Goal: Information Seeking & Learning: Learn about a topic

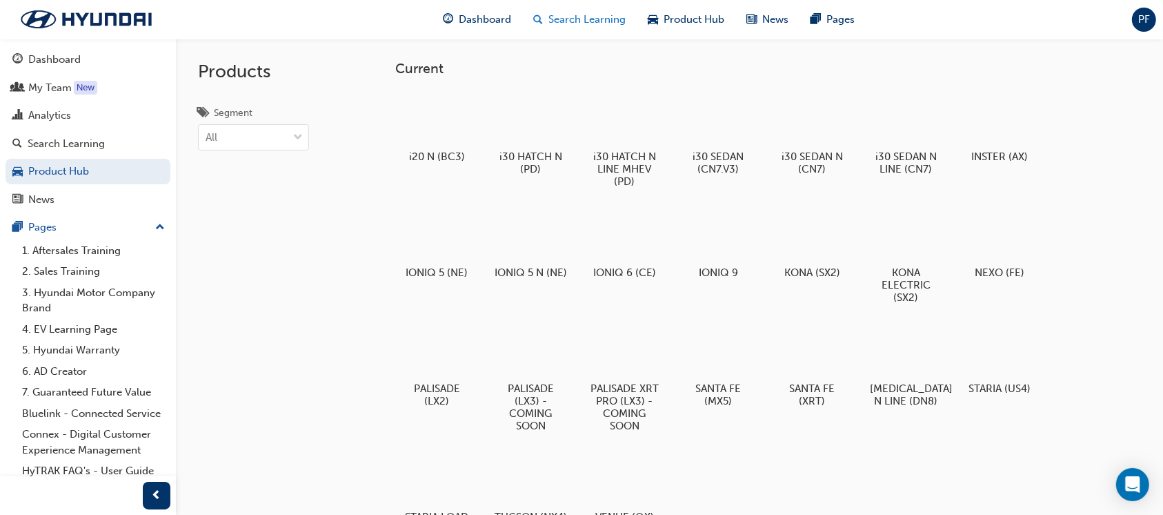
click at [589, 21] on span "Search Learning" at bounding box center [586, 20] width 77 height 16
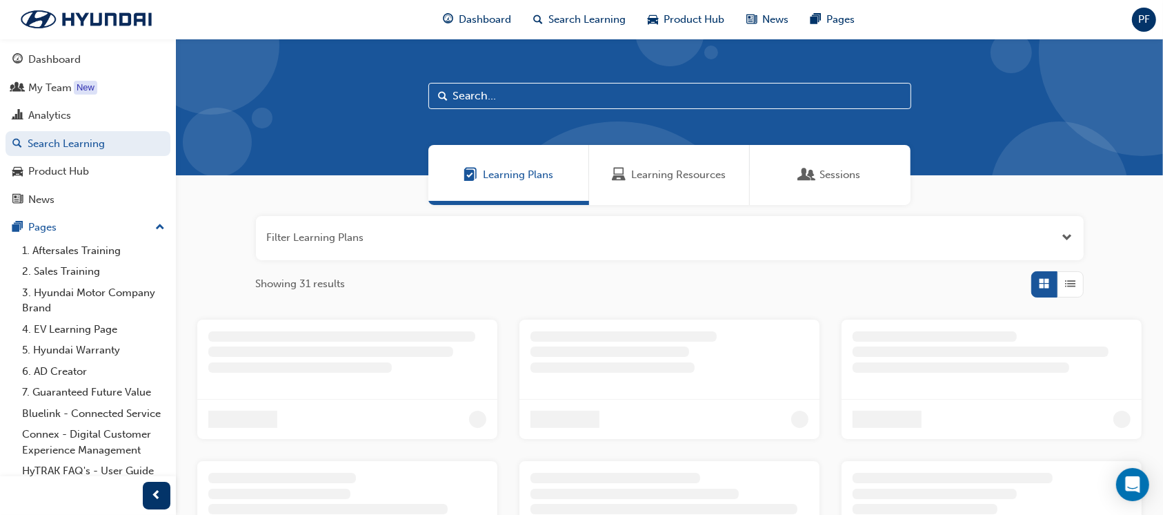
click at [669, 162] on div "Learning Resources" at bounding box center [669, 175] width 161 height 60
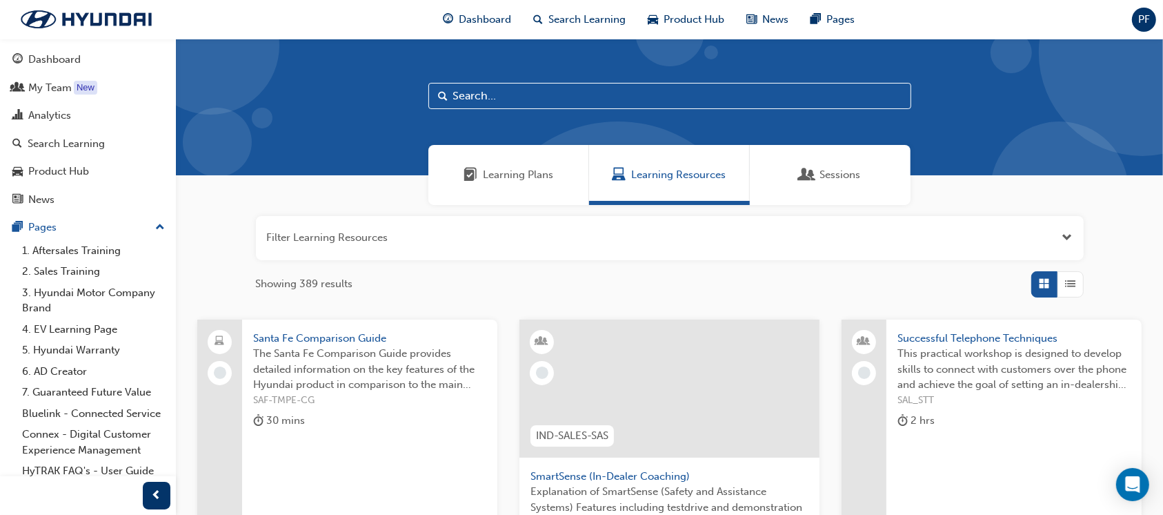
click at [466, 95] on input "text" at bounding box center [669, 96] width 483 height 26
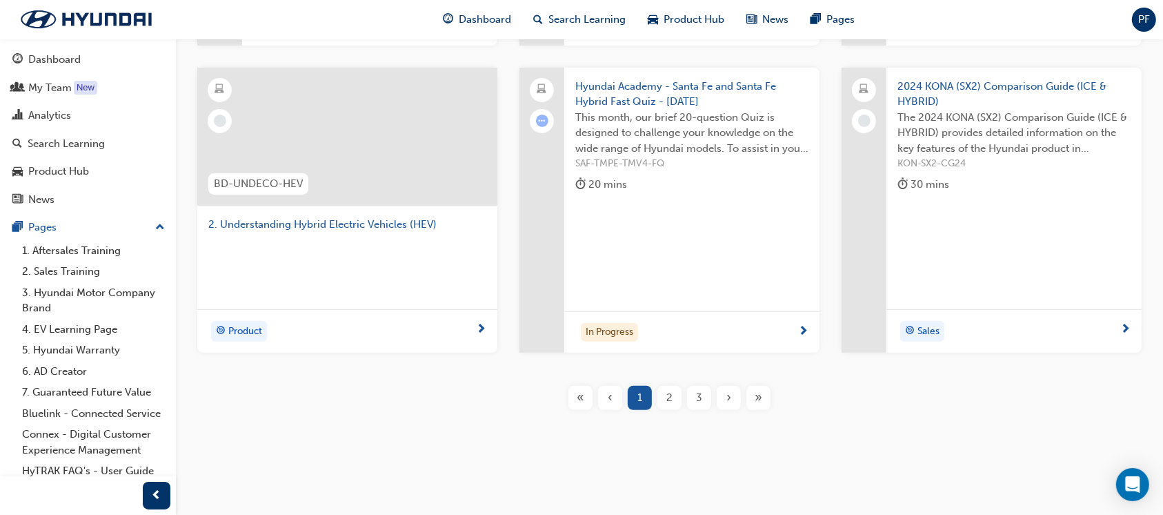
scroll to position [464, 0]
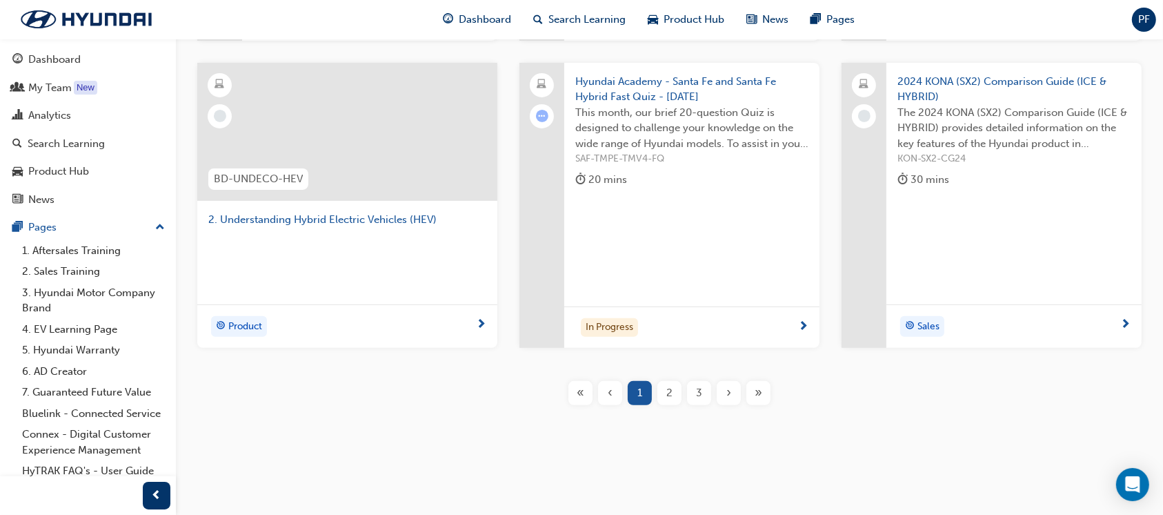
type input "hybrid"
click at [668, 389] on span "2" at bounding box center [669, 393] width 6 height 16
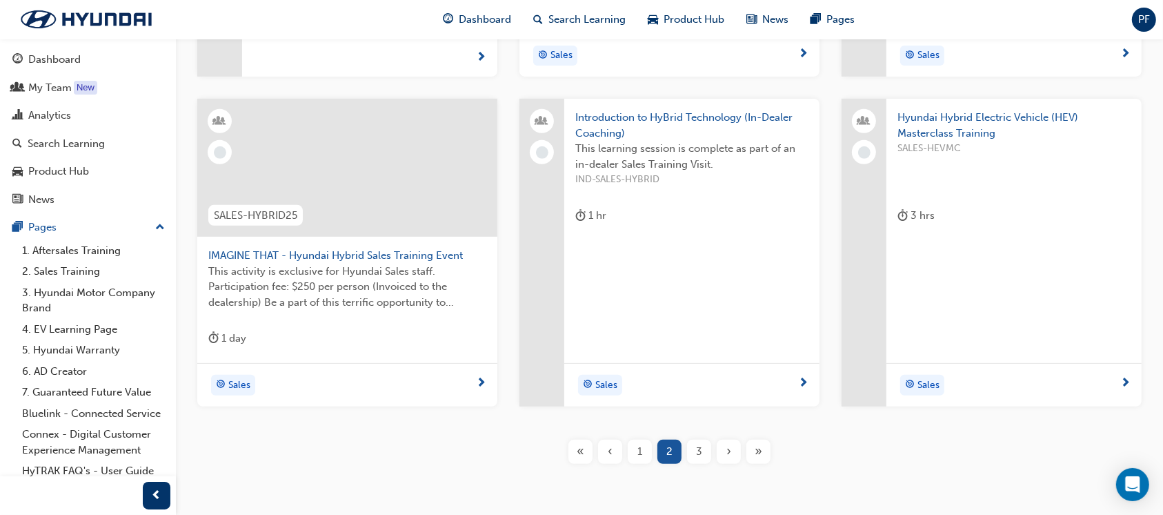
scroll to position [556, 0]
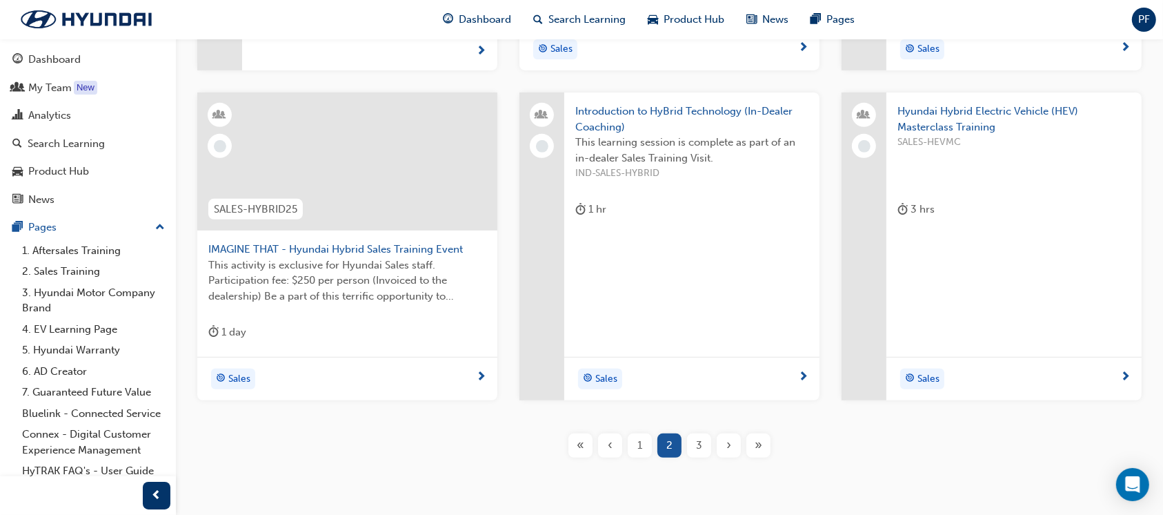
click at [697, 445] on span "3" at bounding box center [699, 445] width 6 height 16
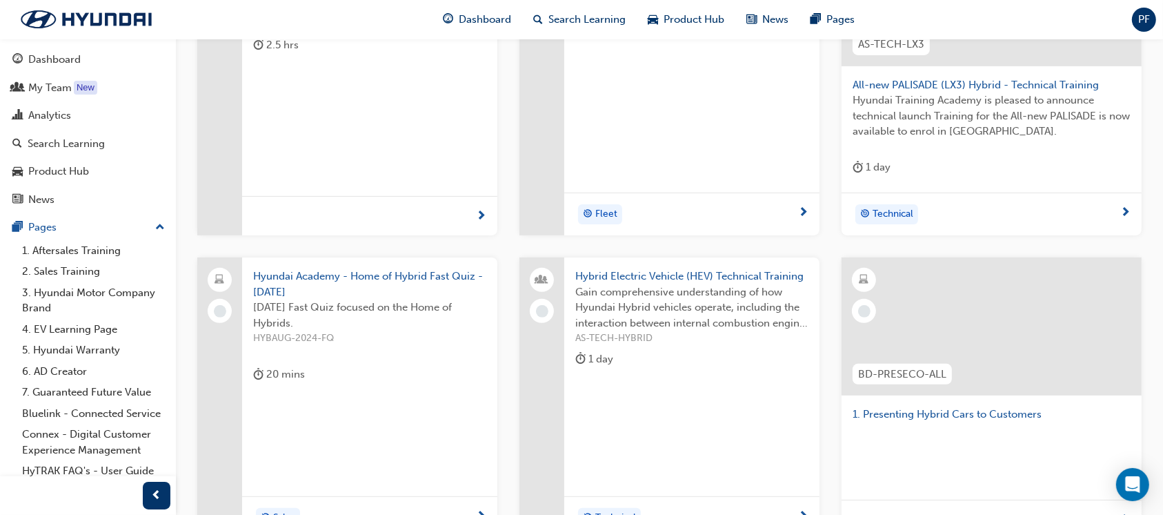
scroll to position [372, 0]
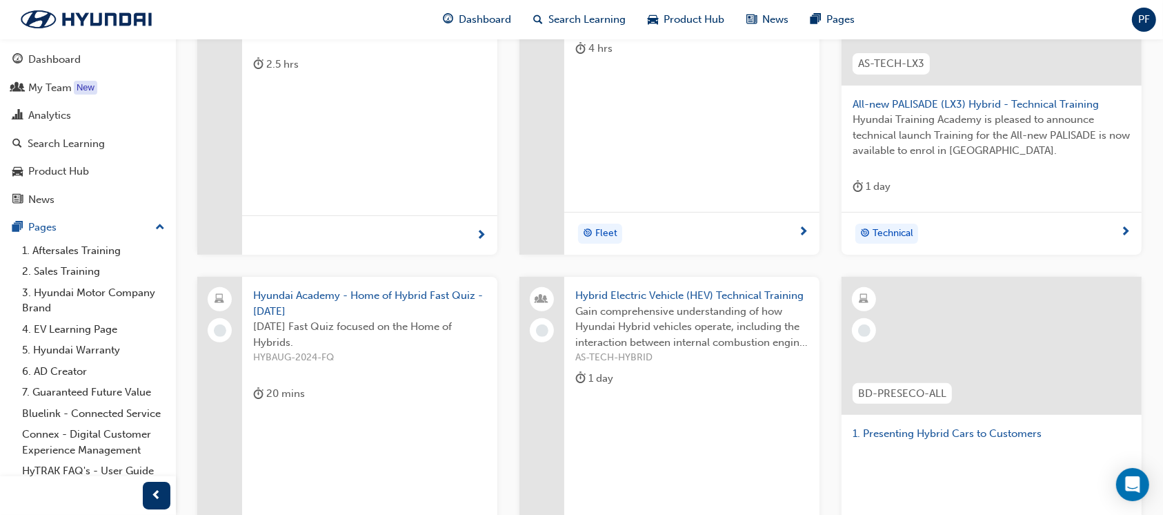
click at [652, 336] on span "Gain comprehensive understanding of how Hyundai Hybrid vehicles operate, includ…" at bounding box center [691, 327] width 233 height 47
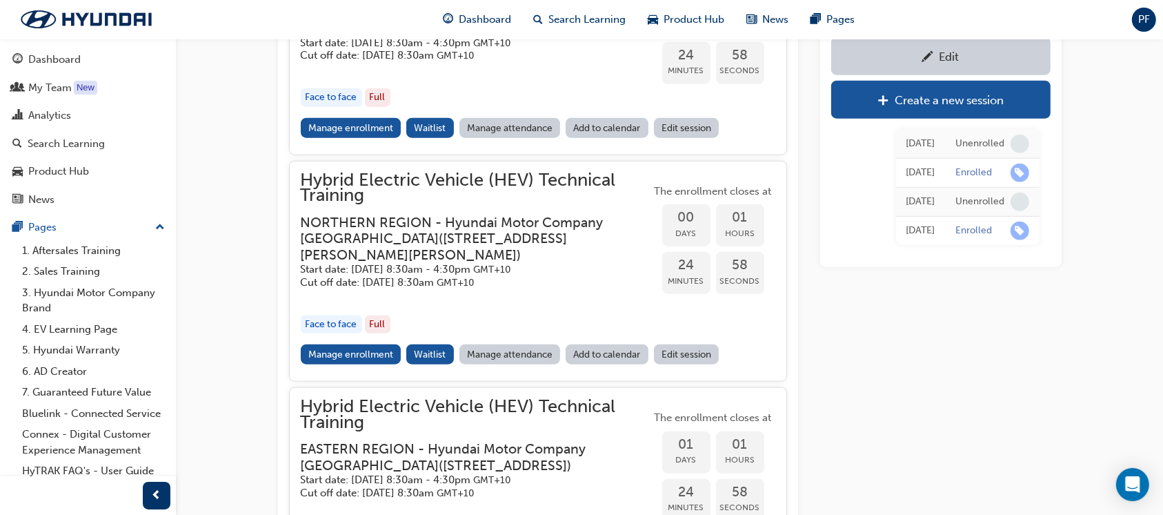
scroll to position [1446, 0]
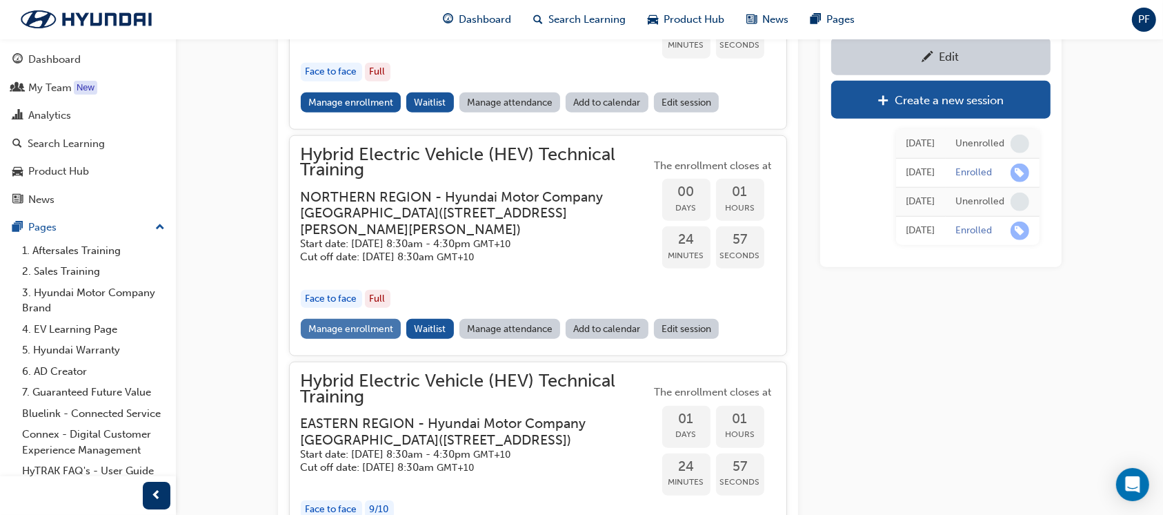
click at [373, 339] on link "Manage enrollment" at bounding box center [351, 329] width 101 height 20
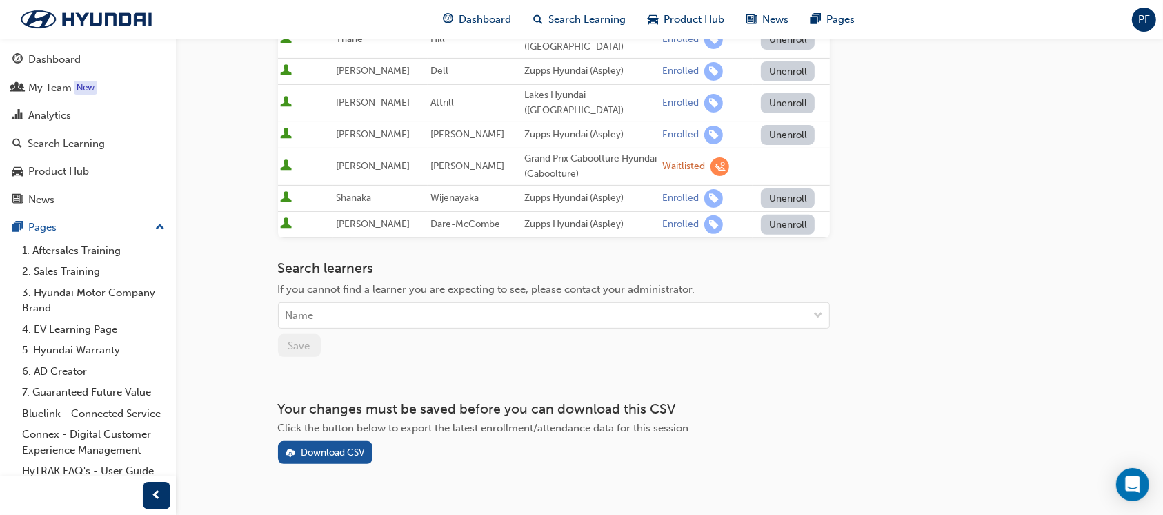
scroll to position [459, 0]
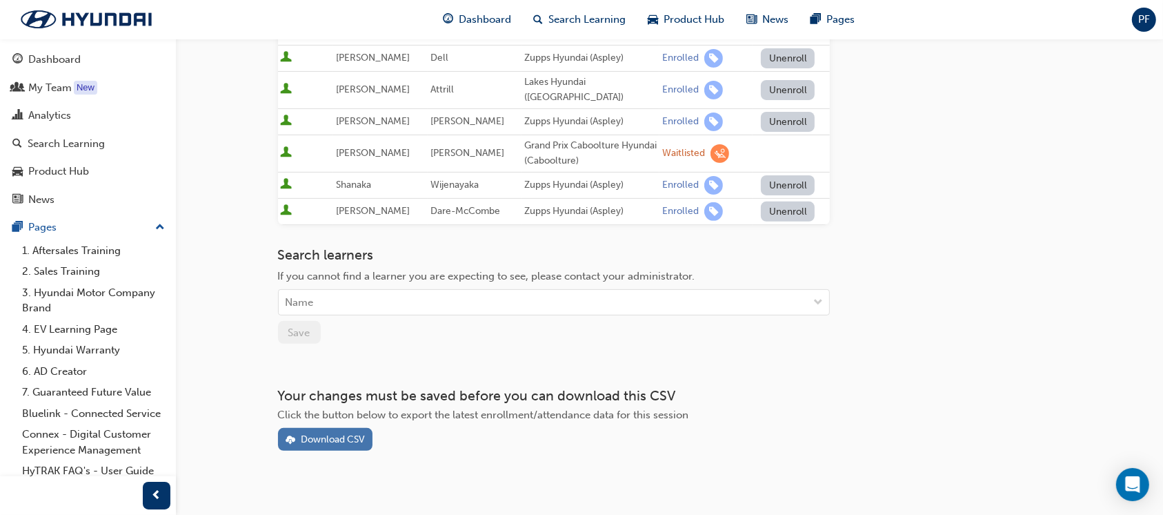
click at [337, 433] on div "Download CSV" at bounding box center [333, 439] width 64 height 12
